Goal: Task Accomplishment & Management: Manage account settings

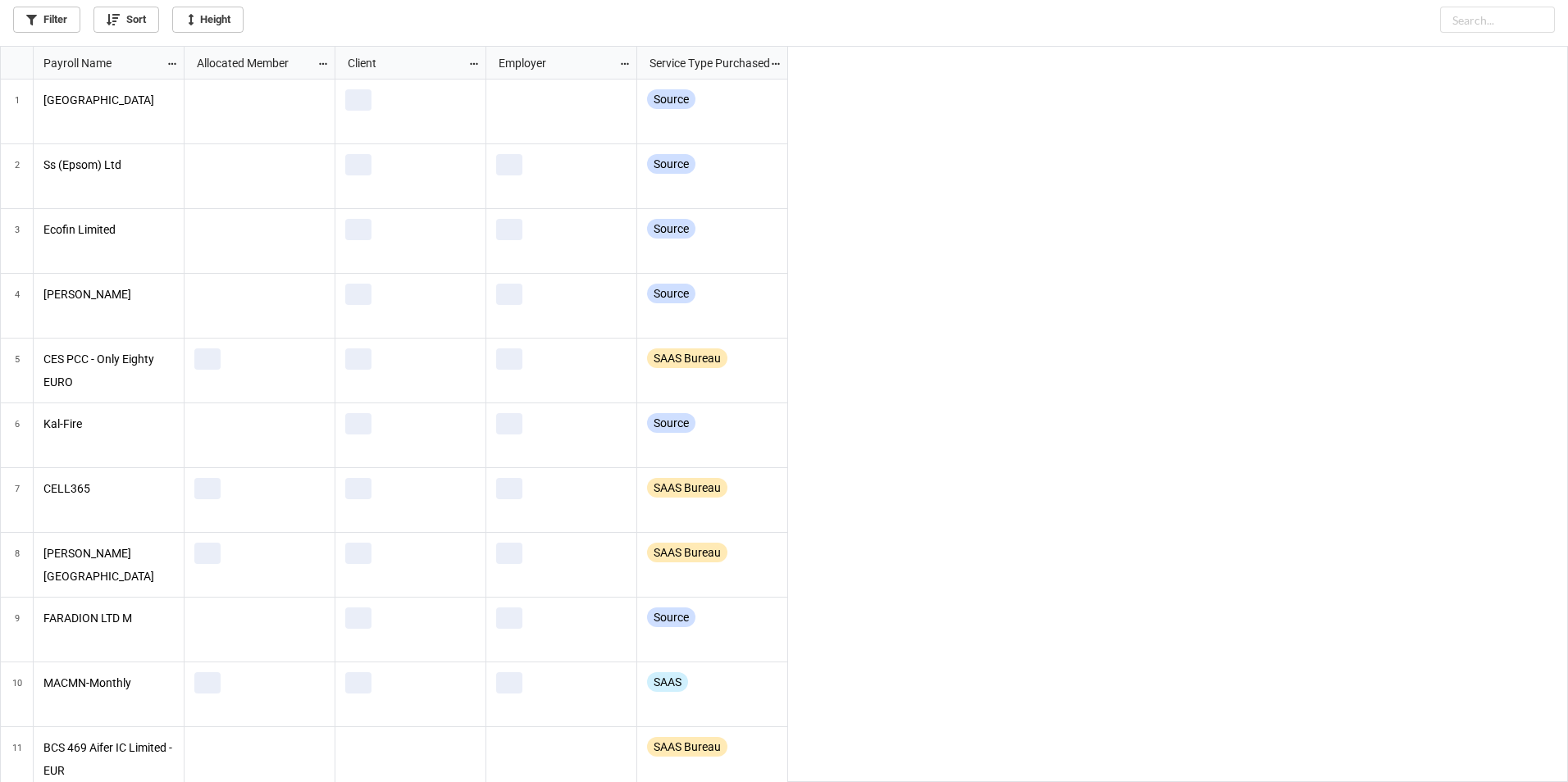
scroll to position [726, 1558]
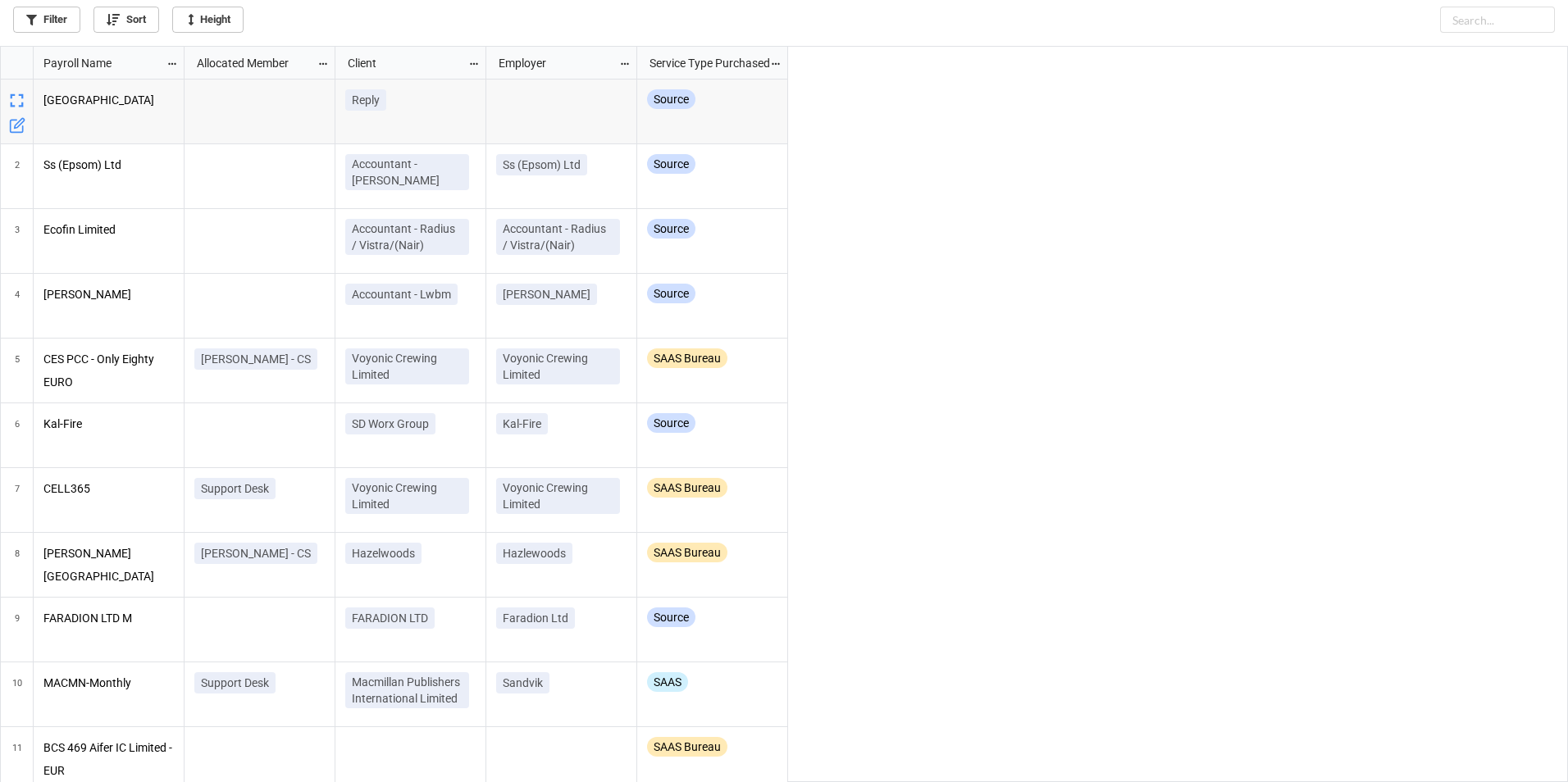
click at [24, 128] on icon "grid" at bounding box center [17, 125] width 16 height 16
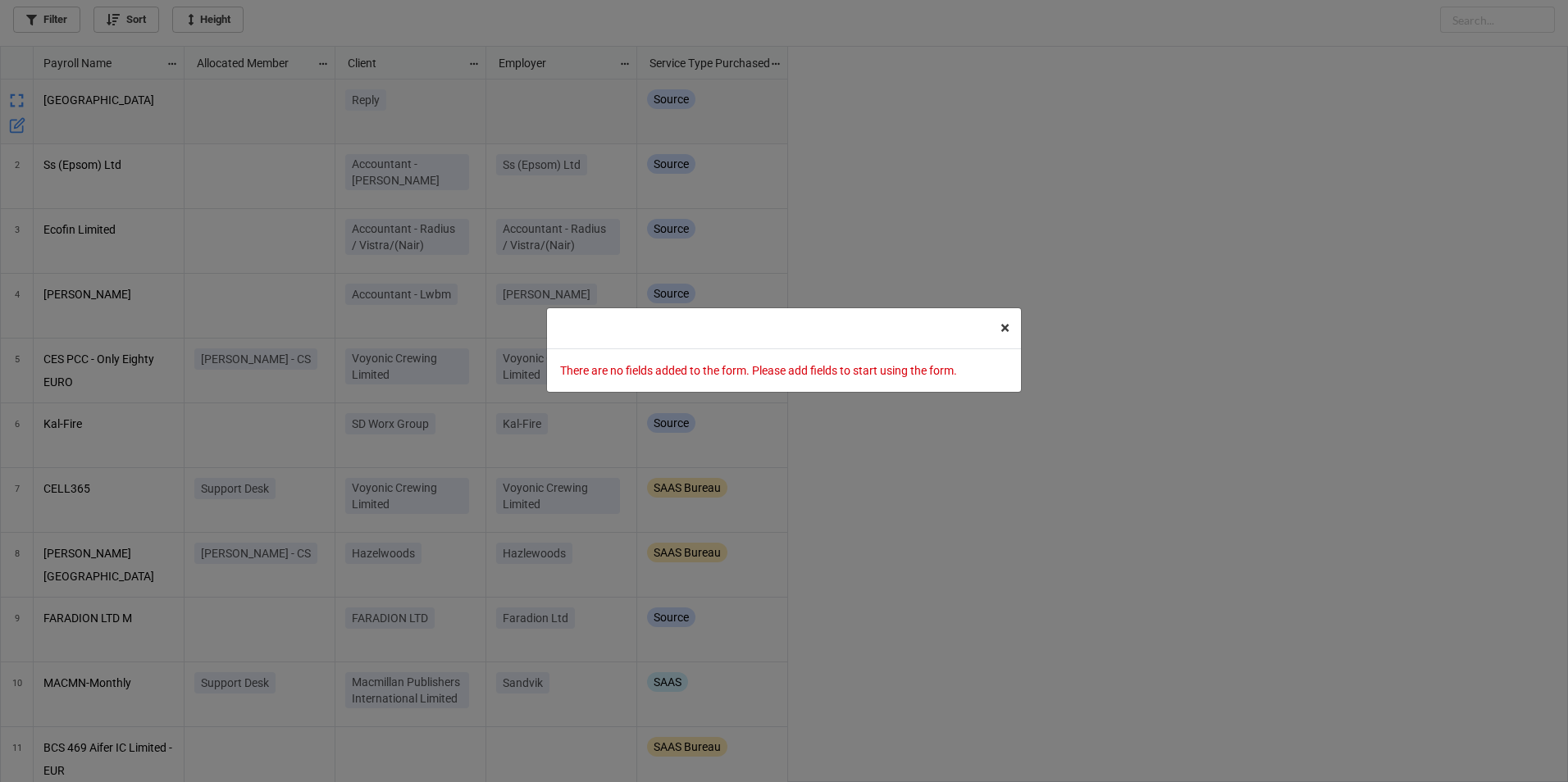
click at [1000, 323] on span "×" at bounding box center [1005, 327] width 9 height 20
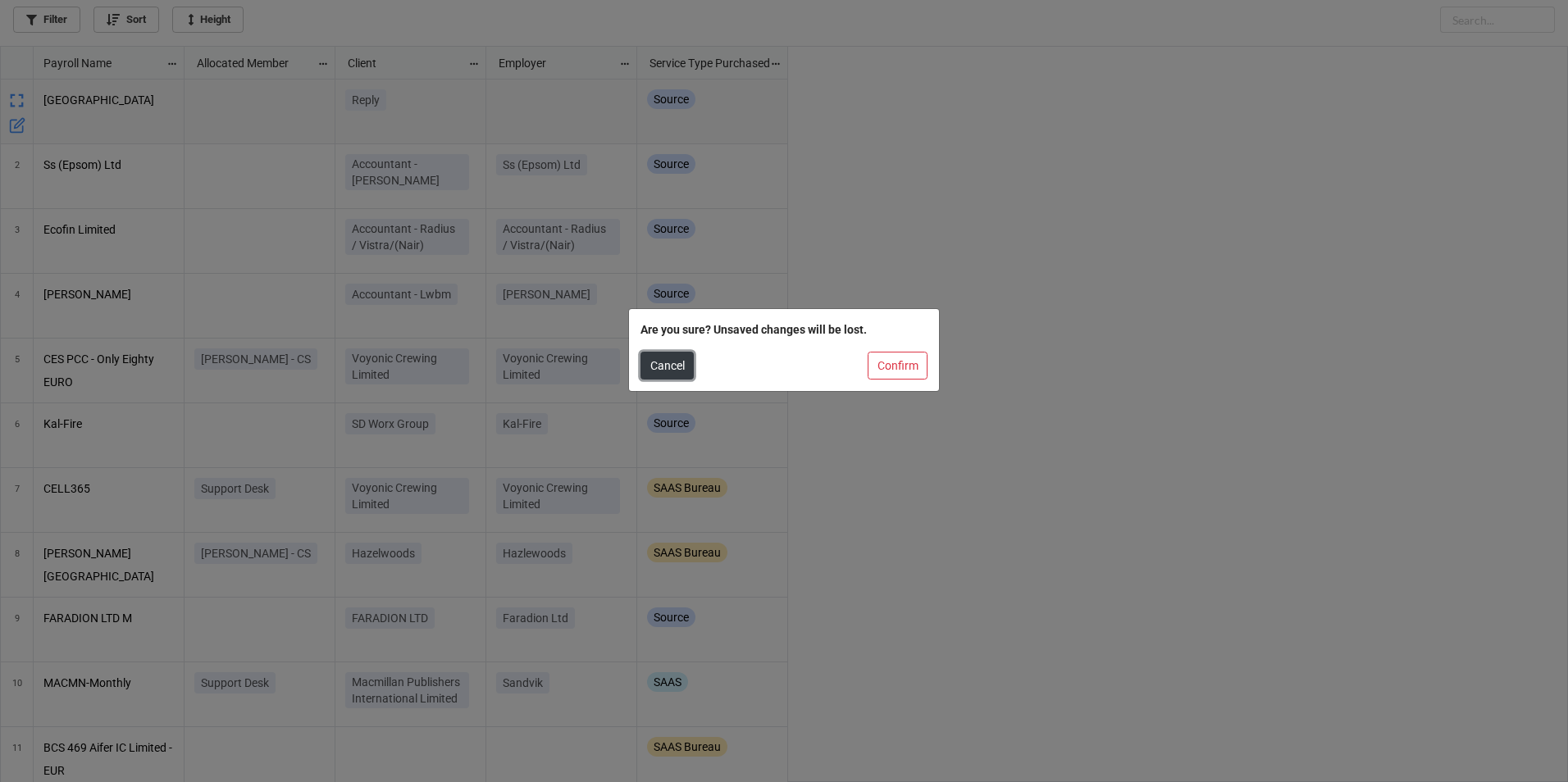
click at [681, 372] on button "Cancel" at bounding box center [667, 365] width 53 height 28
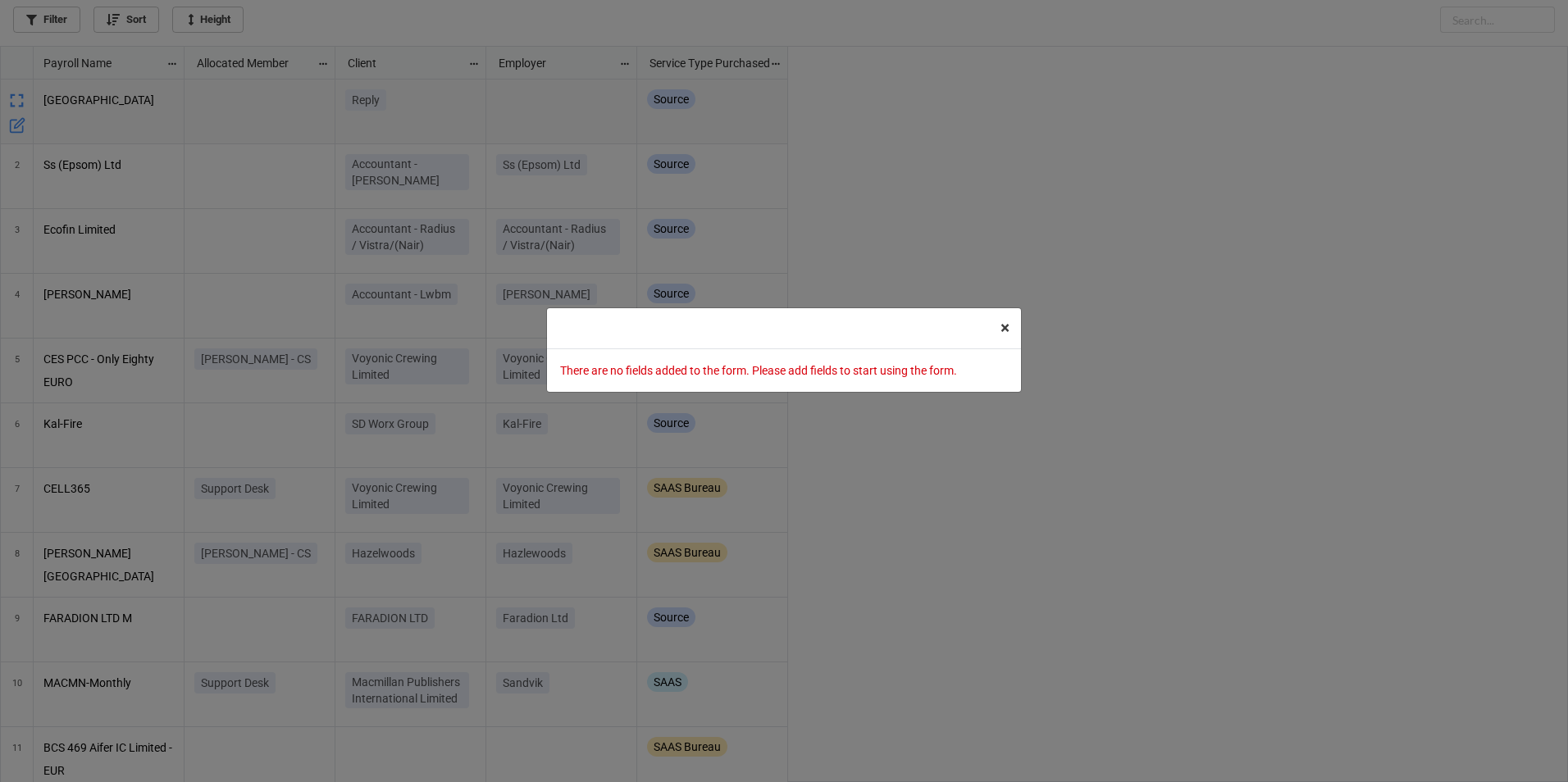
click at [1001, 324] on span "×" at bounding box center [1005, 327] width 9 height 20
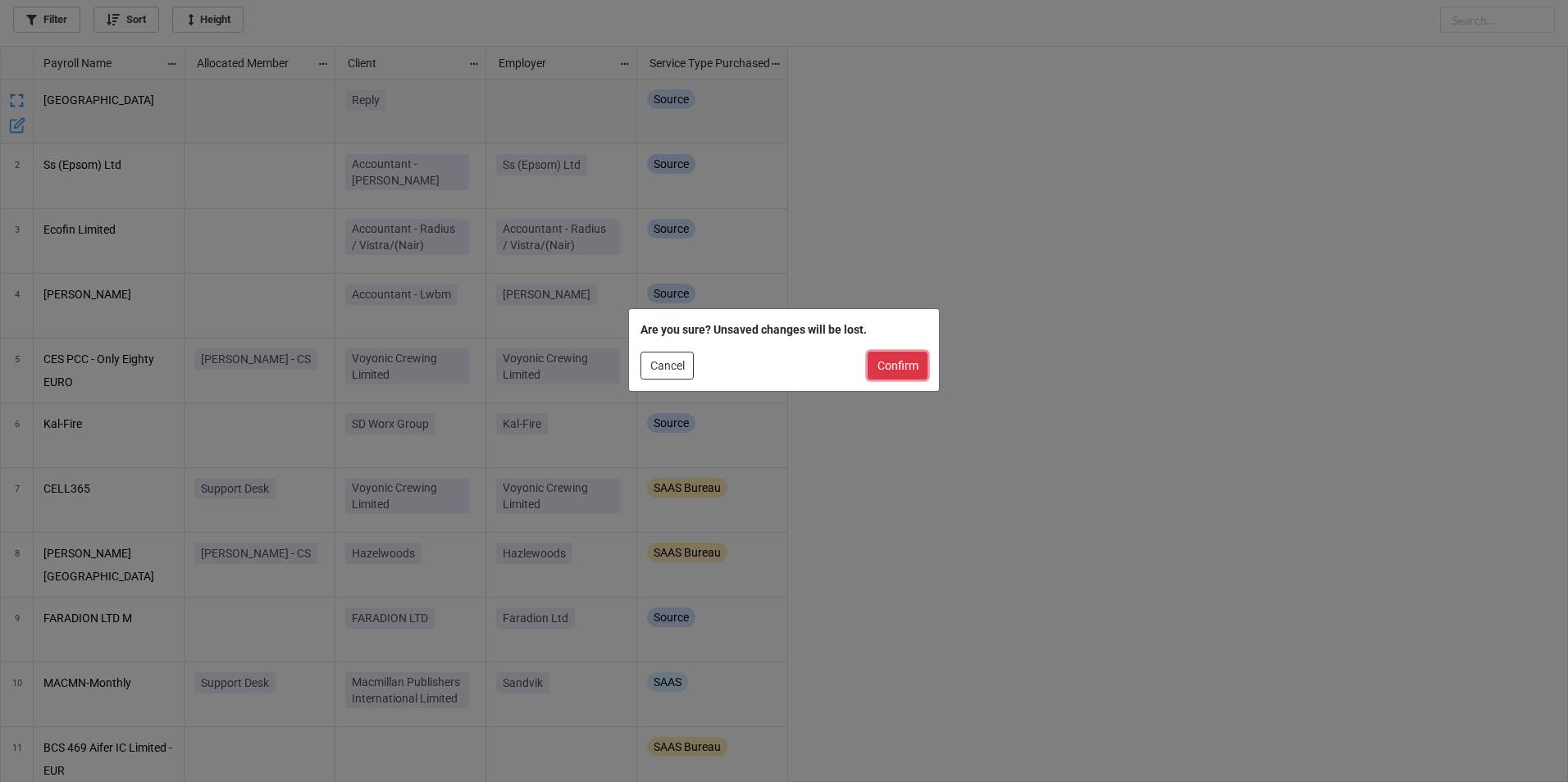
click at [917, 374] on button "Confirm" at bounding box center [897, 365] width 60 height 28
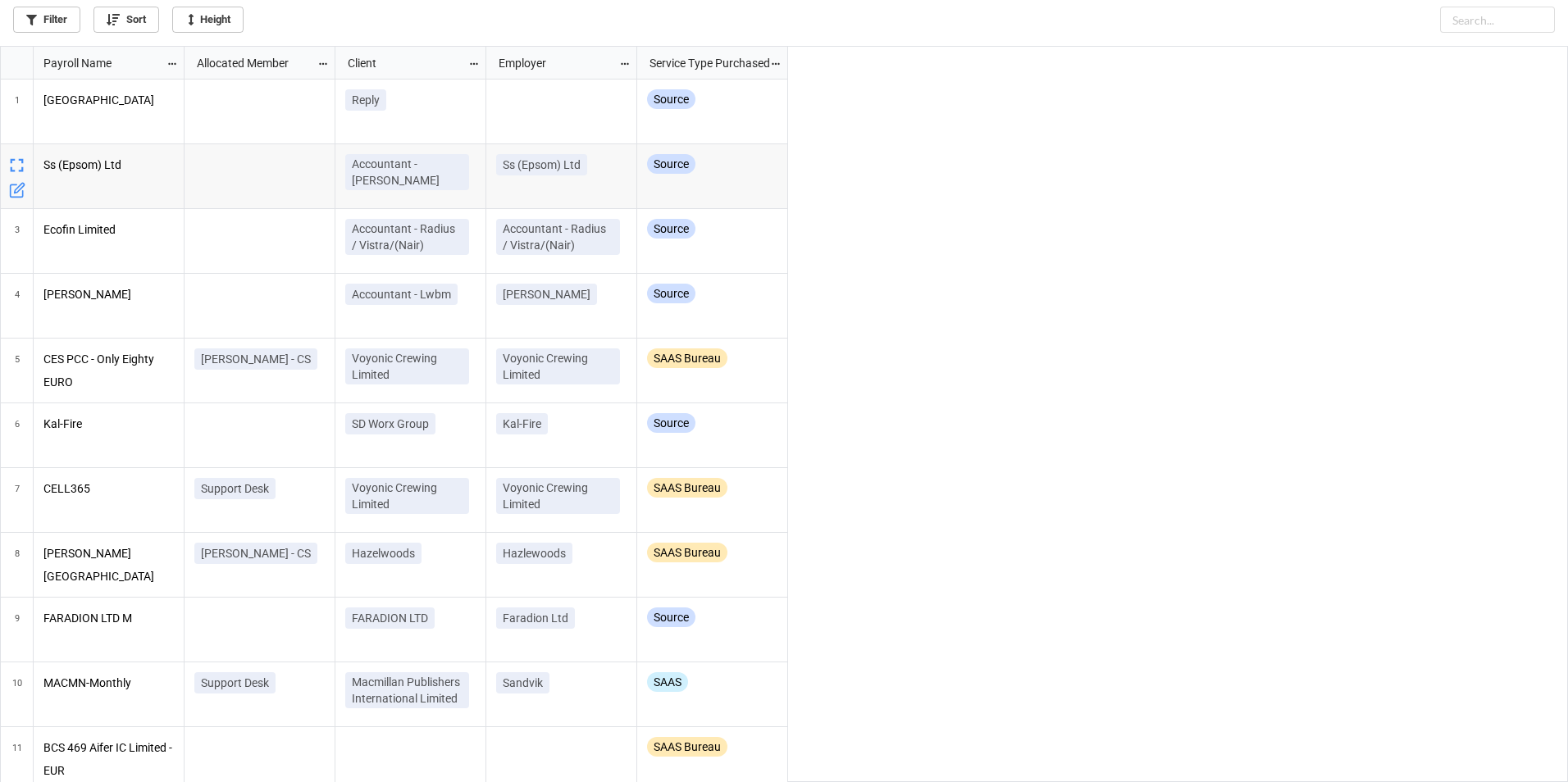
click at [18, 196] on icon "grid" at bounding box center [15, 190] width 12 height 12
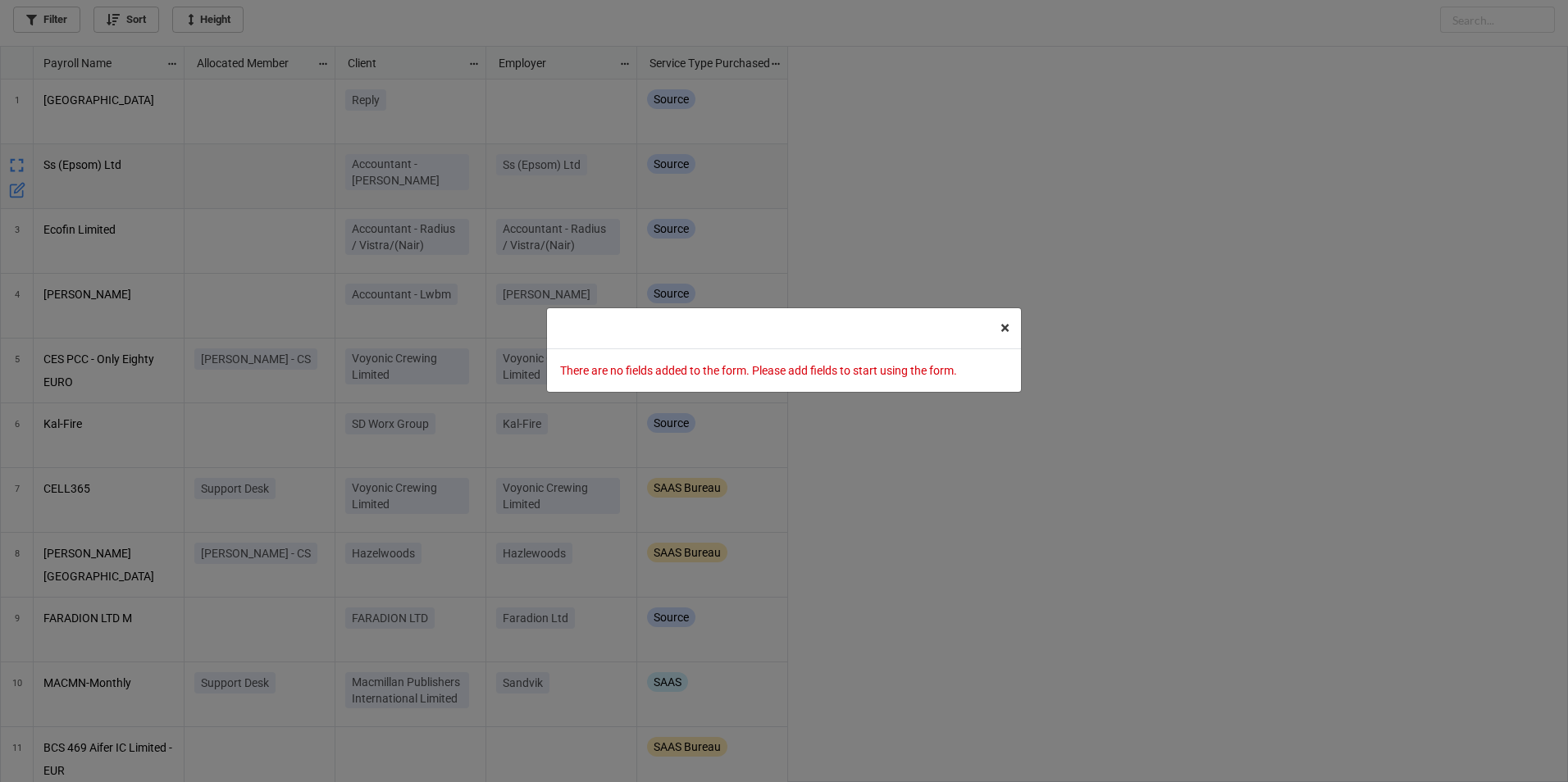
click at [1000, 334] on span "×" at bounding box center [1005, 327] width 9 height 20
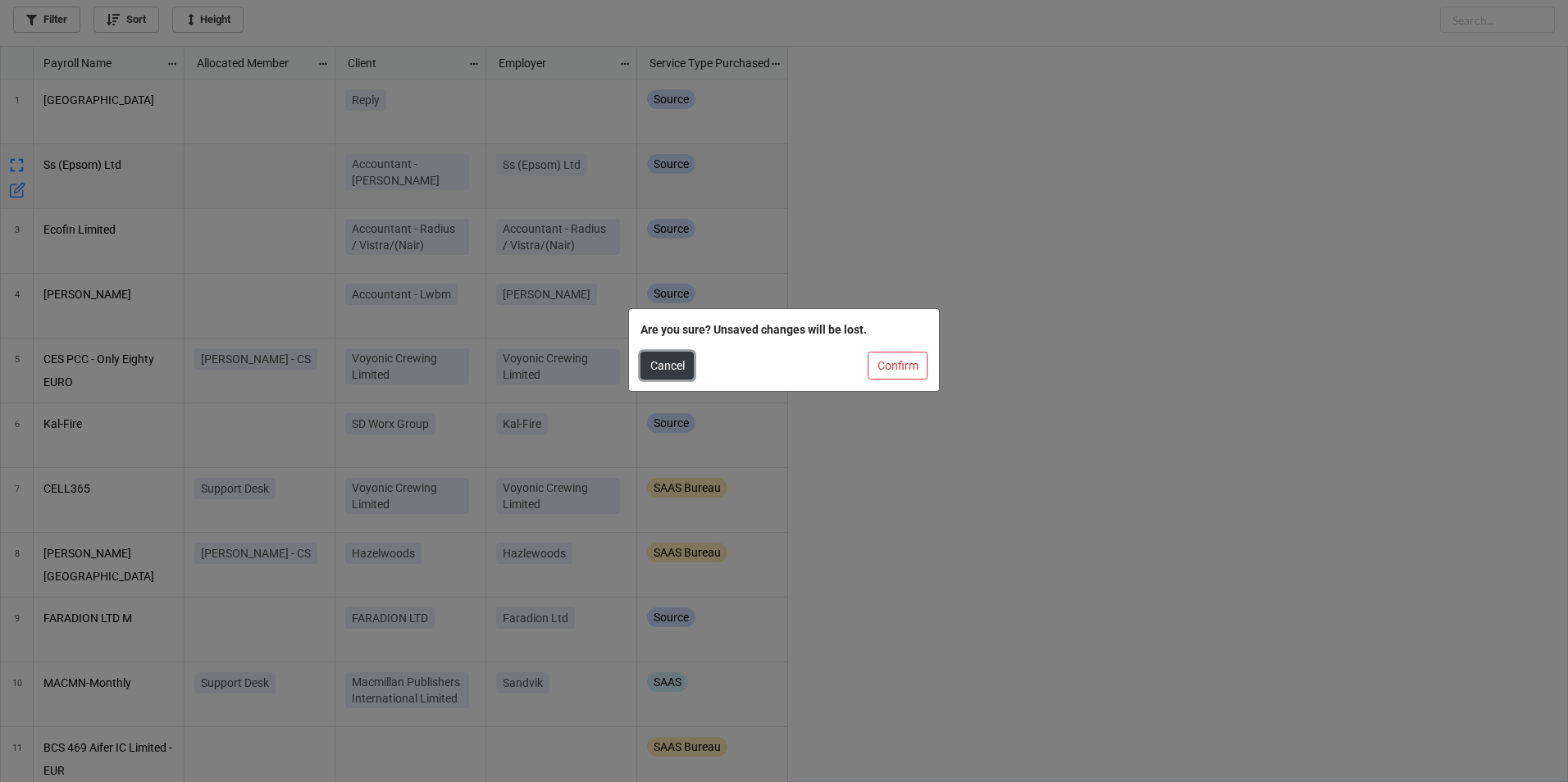
click at [665, 369] on button "Cancel" at bounding box center [667, 365] width 53 height 28
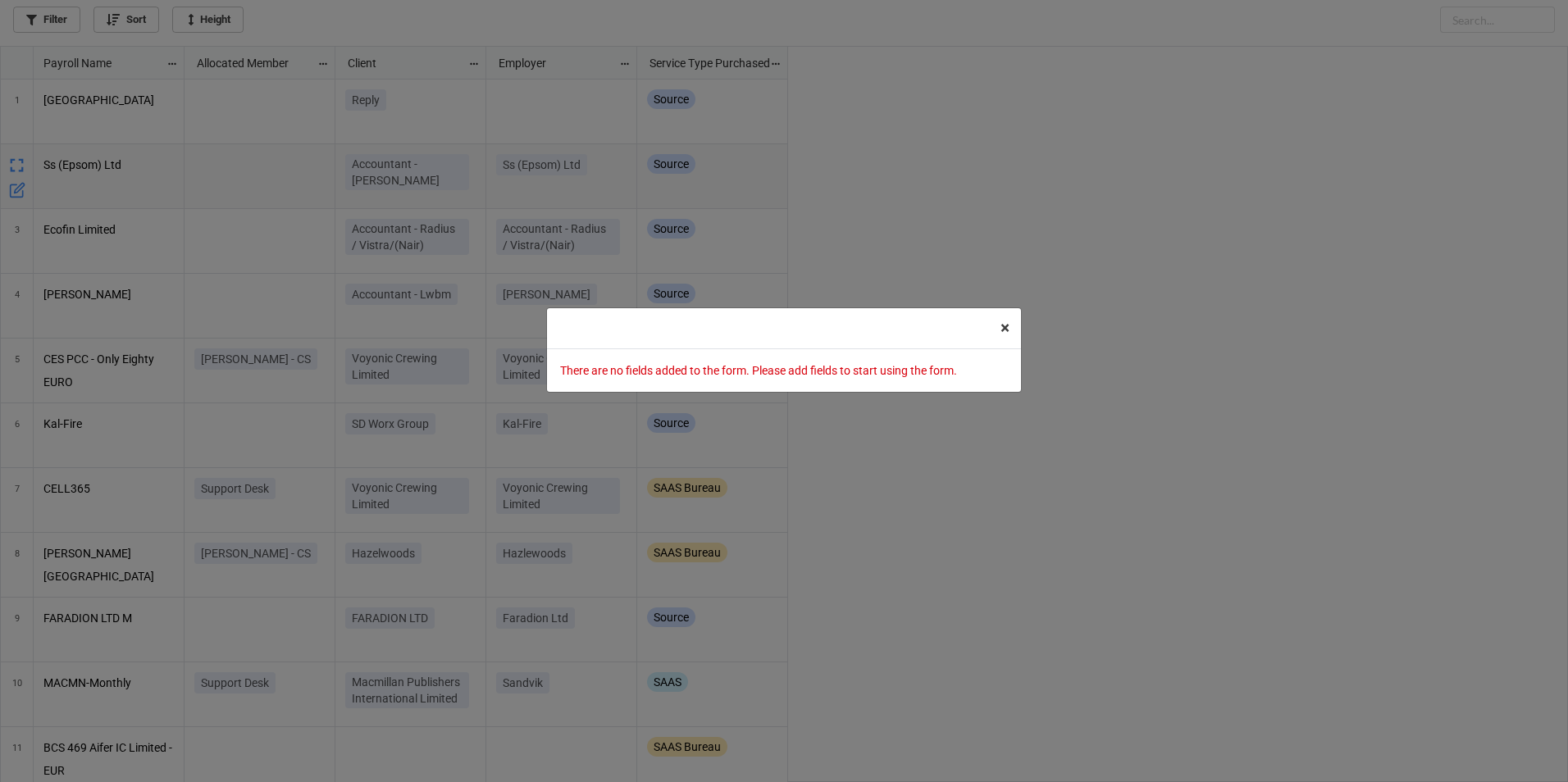
click at [996, 326] on button "× Close" at bounding box center [1005, 328] width 32 height 40
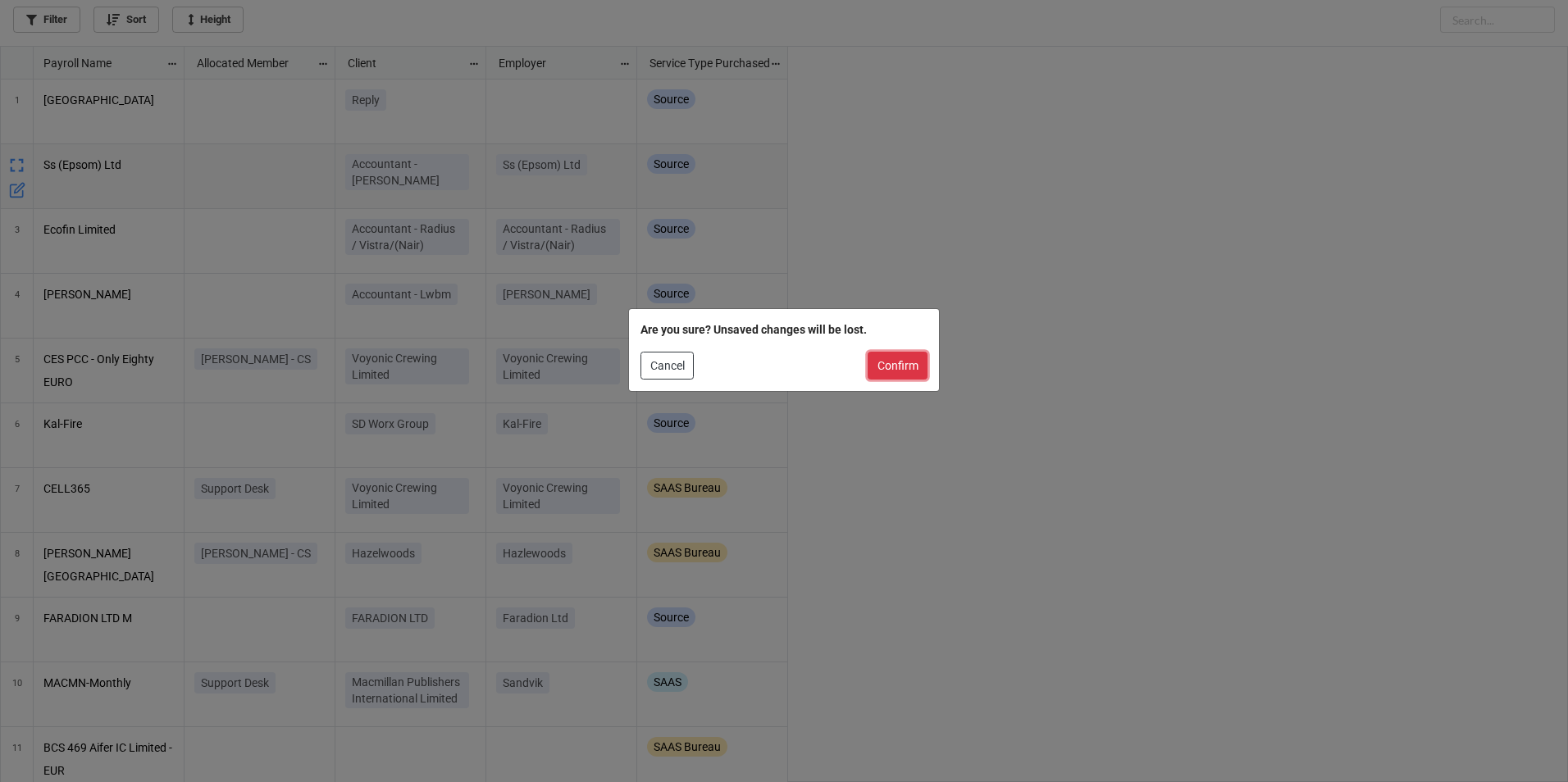
click at [877, 363] on button "Confirm" at bounding box center [897, 365] width 60 height 28
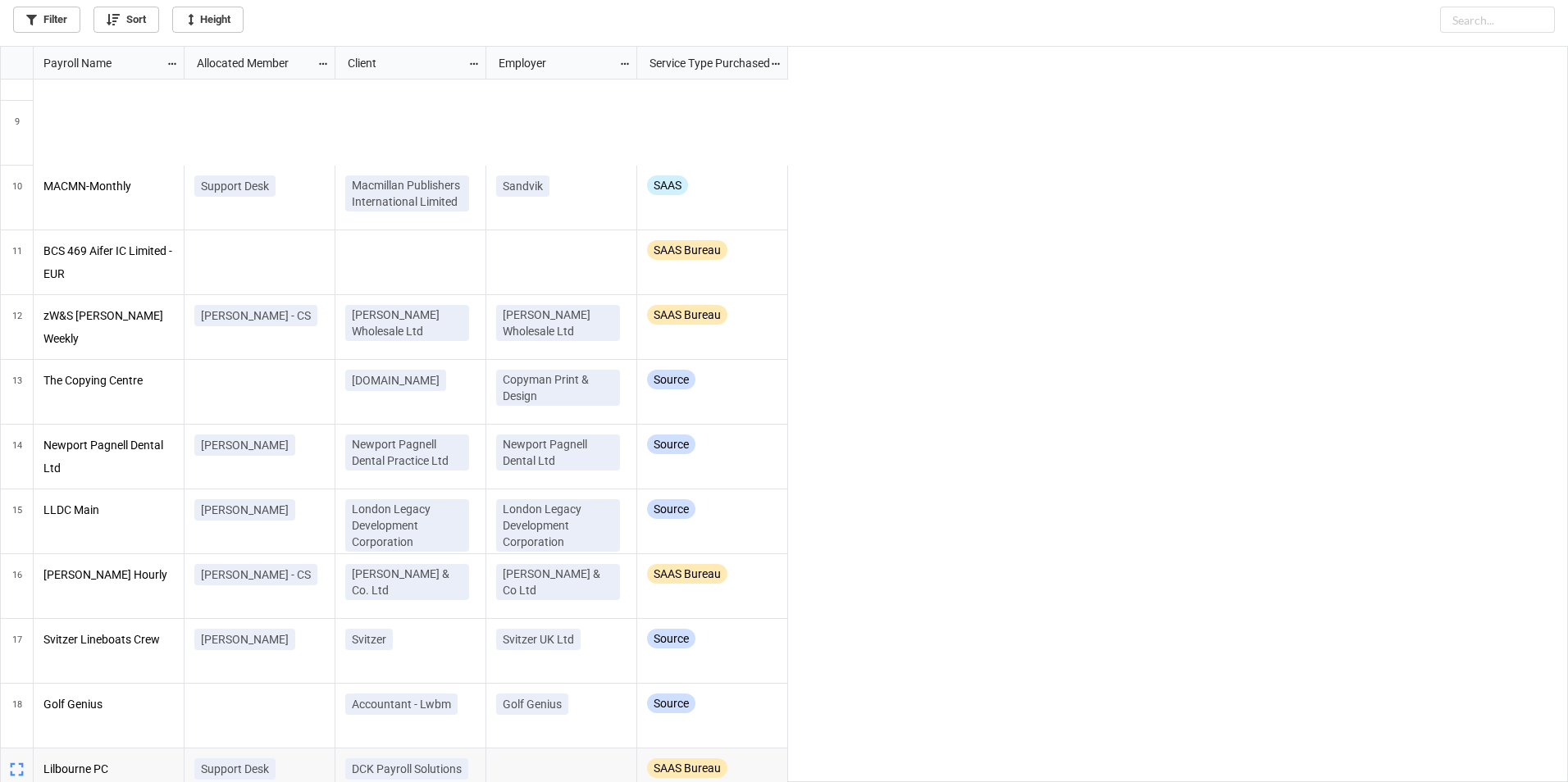
scroll to position [492, 0]
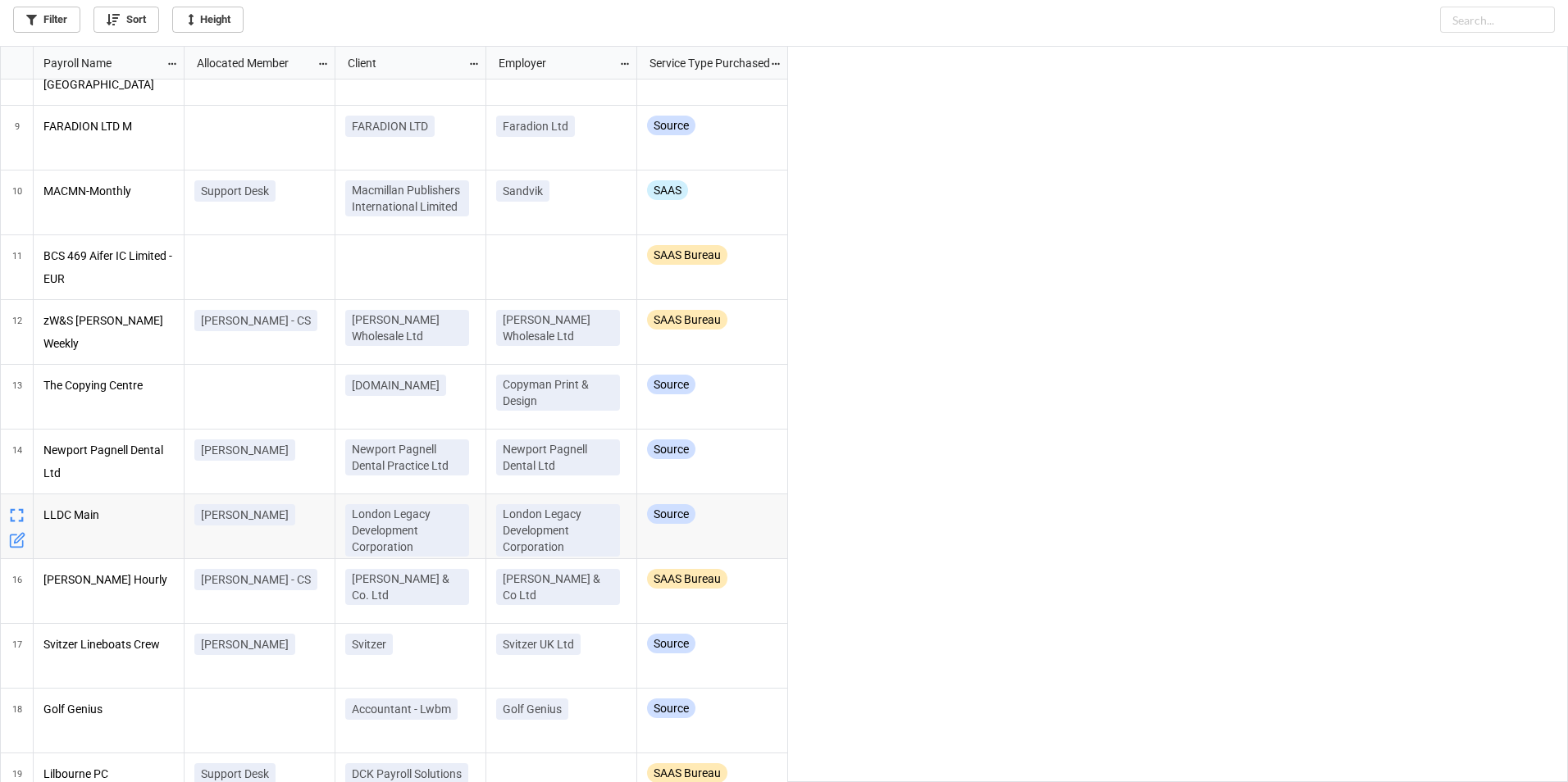
click at [963, 561] on div "[PERSON_NAME] - CS Hazelwoods Hazlewoods SAAS Bureau FARADION LTD Faradion Ltd …" at bounding box center [876, 431] width 1384 height 703
drag, startPoint x: 961, startPoint y: 127, endPoint x: 937, endPoint y: 109, distance: 30.0
click at [953, 119] on div "[PERSON_NAME] - CS Hazelwoods Hazlewoods SAAS Bureau FARADION LTD Faradion Ltd …" at bounding box center [876, 431] width 1384 height 703
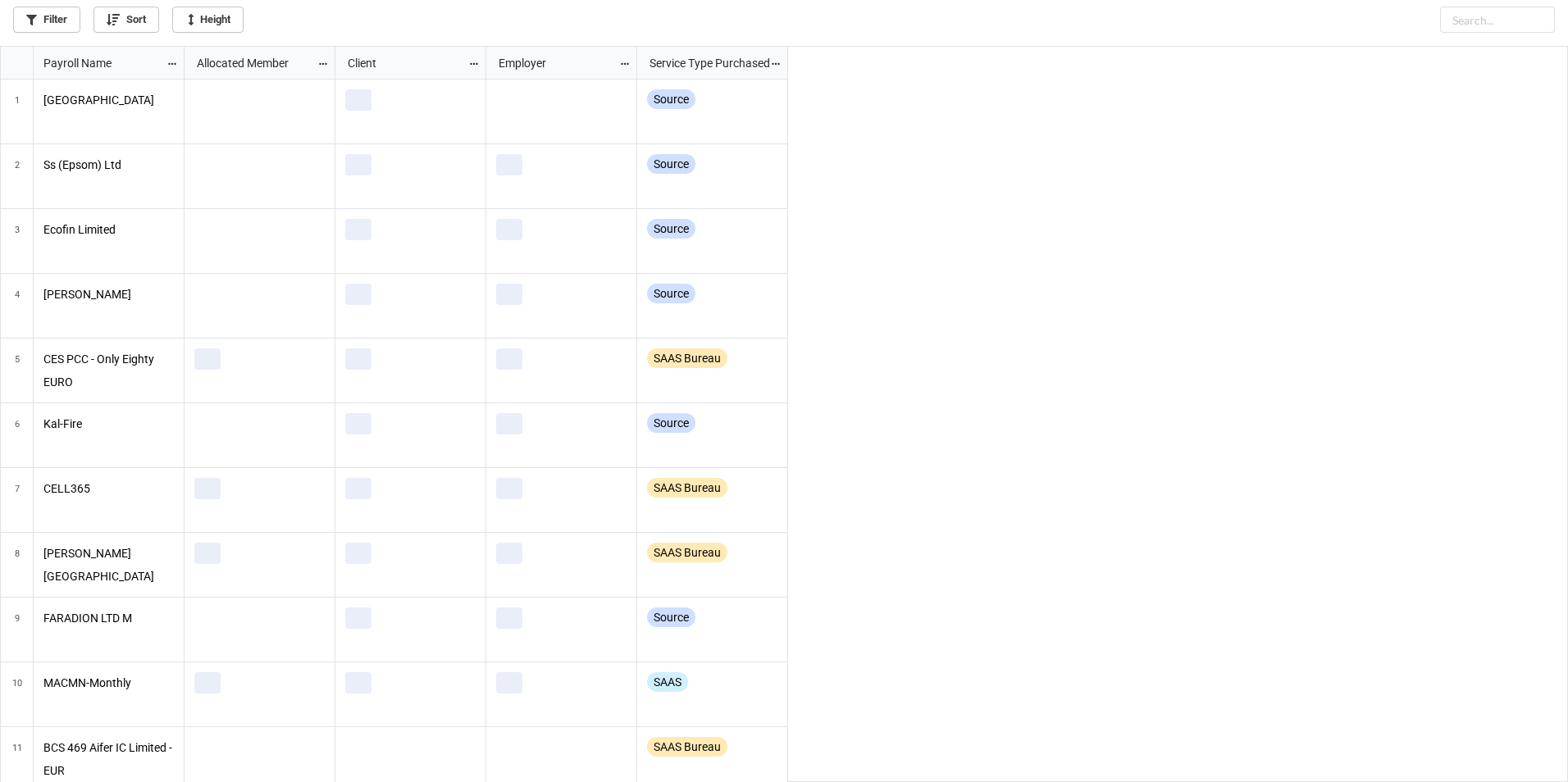
scroll to position [726, 1558]
